Goal: Task Accomplishment & Management: Manage account settings

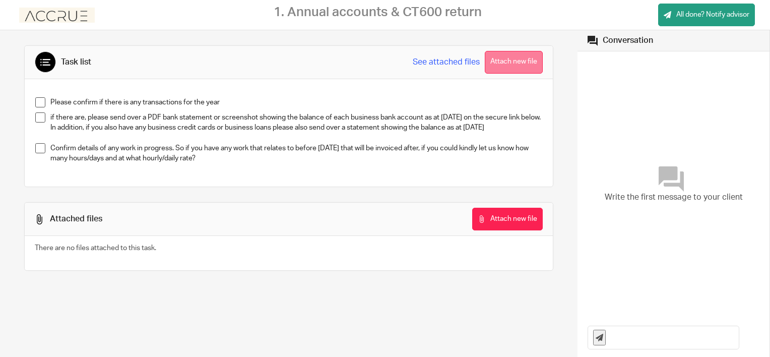
click at [512, 60] on button "Attach new file" at bounding box center [514, 62] width 58 height 23
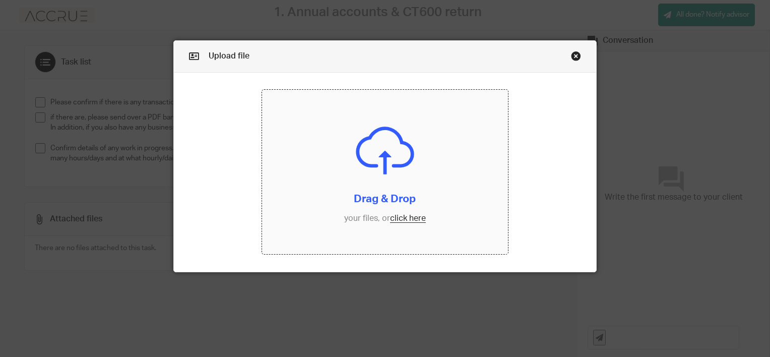
click at [400, 219] on input "file" at bounding box center [384, 172] width 245 height 164
click at [571, 54] on link "Close this dialog window" at bounding box center [576, 58] width 10 height 14
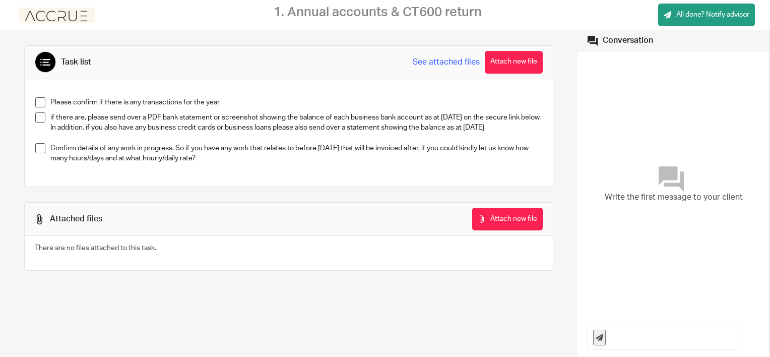
click at [437, 59] on link "See attached files" at bounding box center [446, 62] width 67 height 12
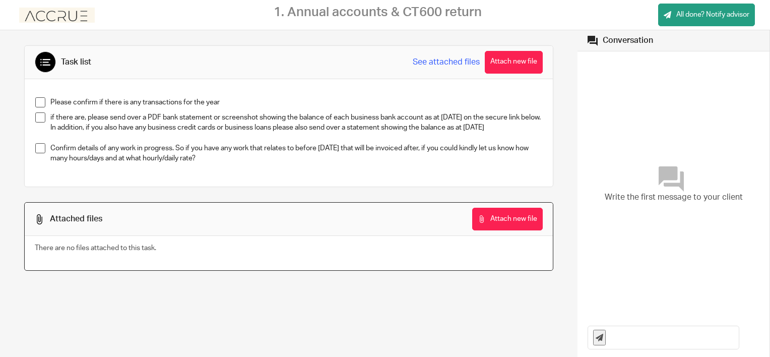
click at [437, 60] on link "See attached files" at bounding box center [446, 62] width 67 height 12
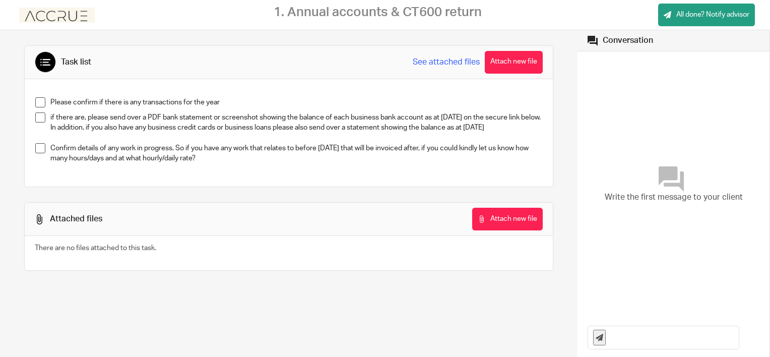
click at [42, 224] on icon at bounding box center [40, 219] width 10 height 10
click at [514, 60] on button "Attach new file" at bounding box center [514, 62] width 58 height 23
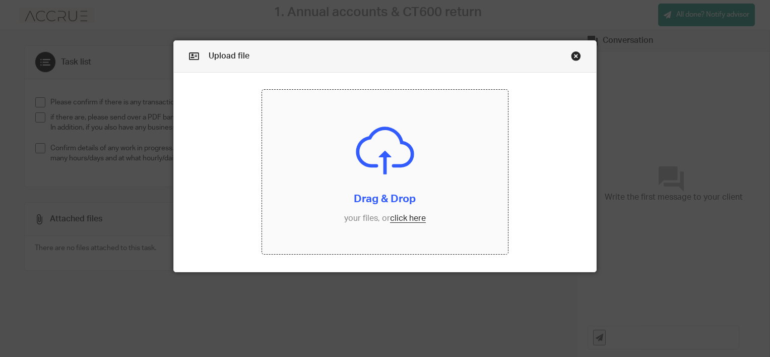
click at [377, 153] on input "file" at bounding box center [384, 172] width 245 height 164
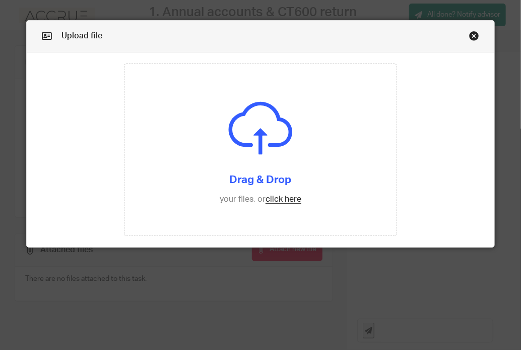
drag, startPoint x: 251, startPoint y: 129, endPoint x: 557, endPoint y: 243, distance: 325.7
click at [521, 243] on html "1. Annual accounts & CT600 return All done? Notify advisor Upload file Drag & D…" at bounding box center [260, 175] width 521 height 350
drag, startPoint x: 254, startPoint y: 179, endPoint x: 554, endPoint y: 256, distance: 309.6
click at [521, 256] on html "1. Annual accounts & CT600 return All done? Notify advisor Upload file Drag & D…" at bounding box center [260, 175] width 521 height 350
click at [272, 199] on input "file" at bounding box center [260, 149] width 272 height 171
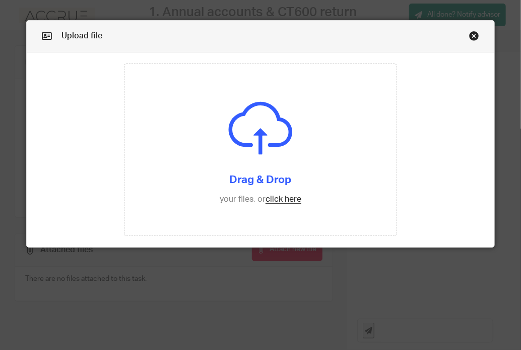
click at [471, 33] on link "Close this dialog window" at bounding box center [474, 38] width 10 height 14
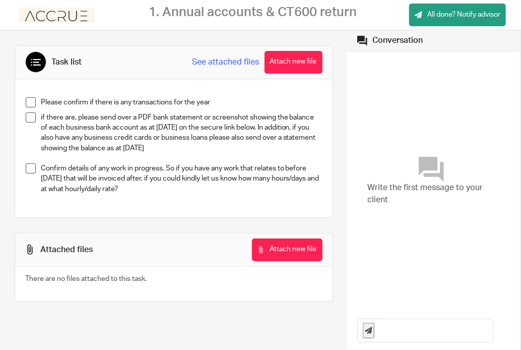
click at [218, 59] on link "See attached files" at bounding box center [225, 62] width 67 height 12
